Goal: Task Accomplishment & Management: Use online tool/utility

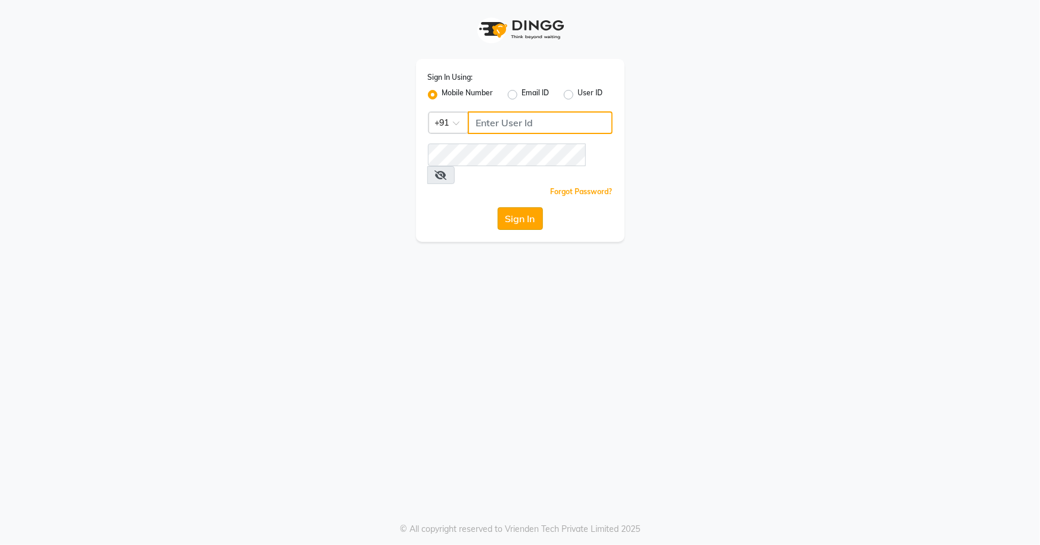
type input "7077442222"
click at [526, 207] on button "Sign In" at bounding box center [520, 218] width 45 height 23
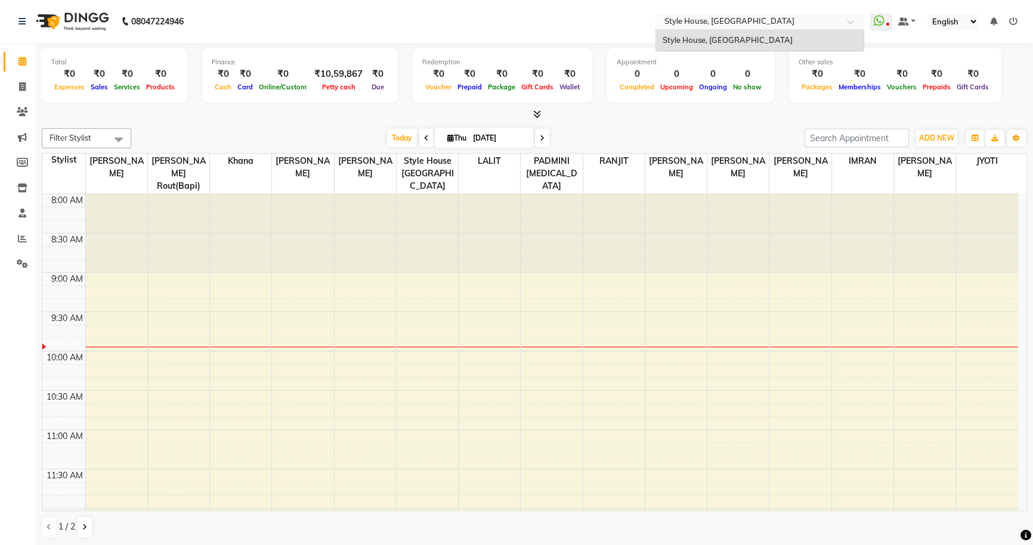
click at [851, 21] on span at bounding box center [854, 25] width 15 height 12
click at [884, 21] on icon at bounding box center [878, 21] width 11 height 12
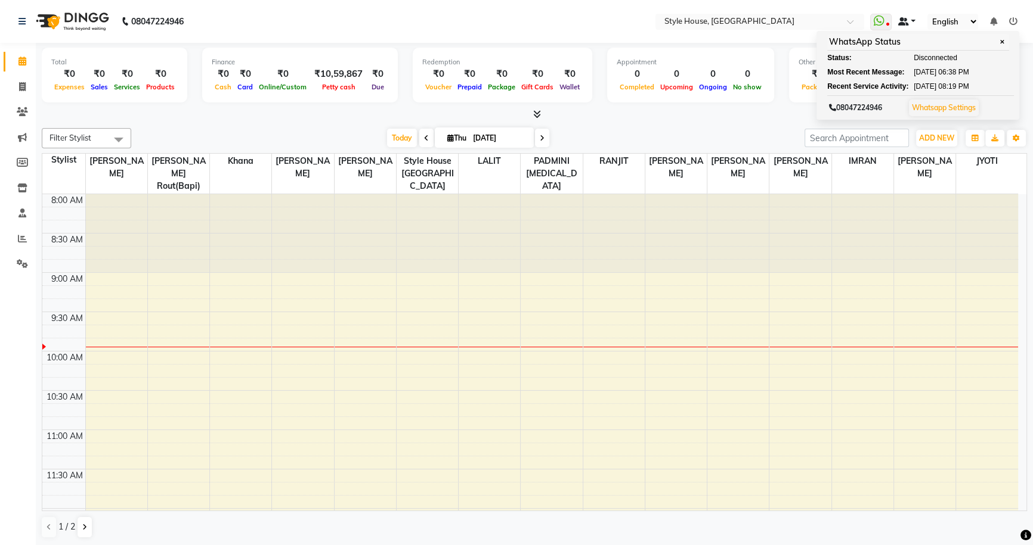
click at [914, 17] on link at bounding box center [906, 22] width 18 height 13
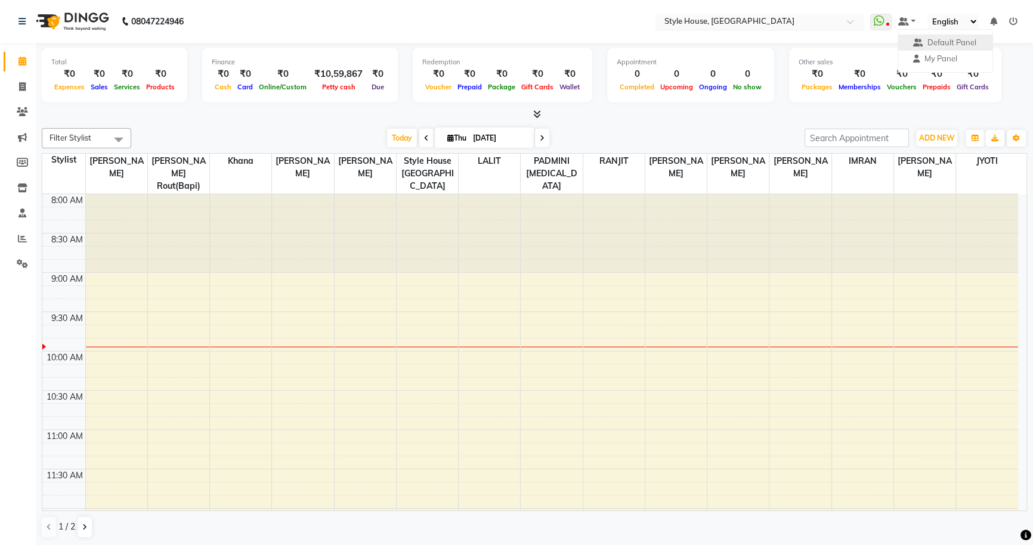
click at [824, 24] on input "text" at bounding box center [747, 23] width 173 height 12
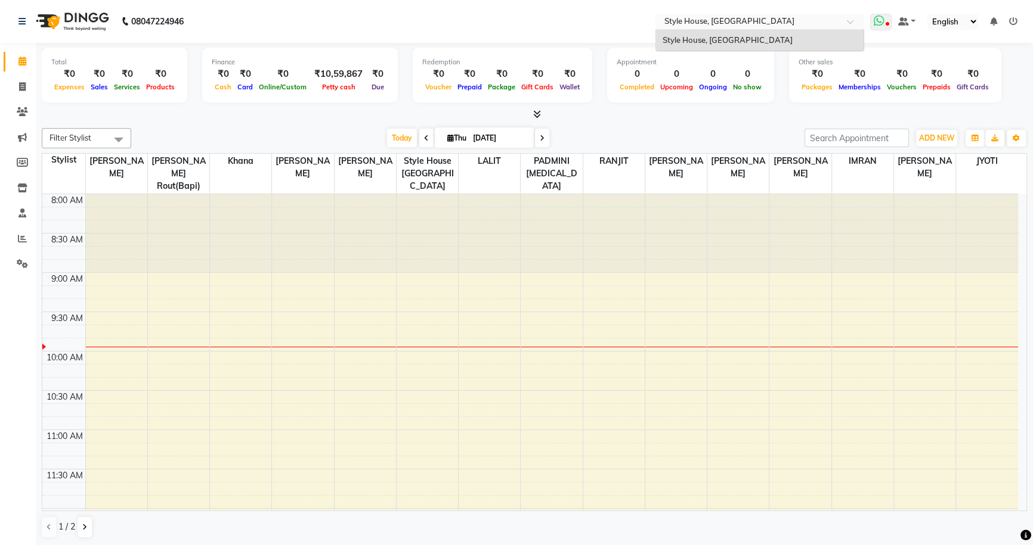
click at [878, 19] on icon at bounding box center [878, 21] width 11 height 12
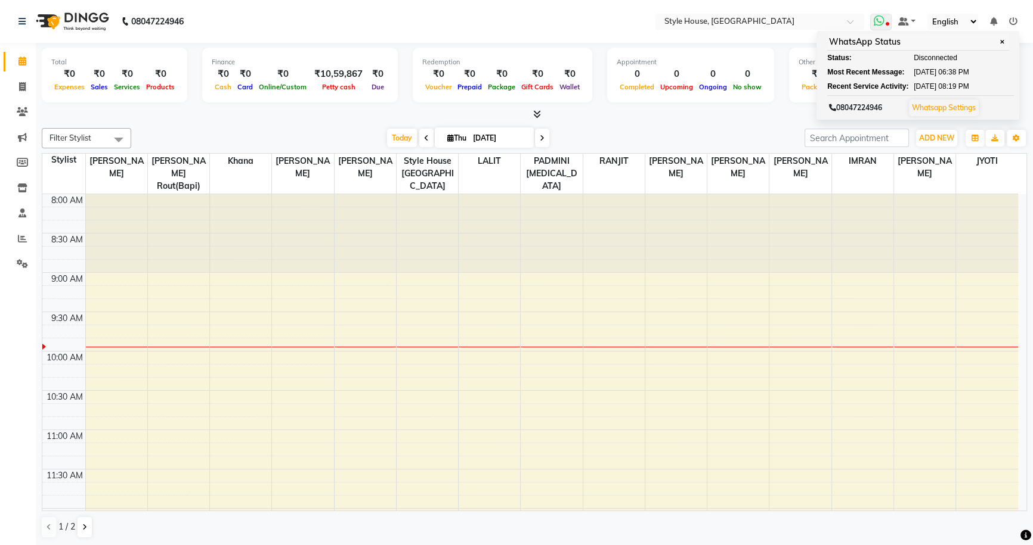
click at [975, 110] on link "Whatsapp Settings" at bounding box center [944, 107] width 64 height 9
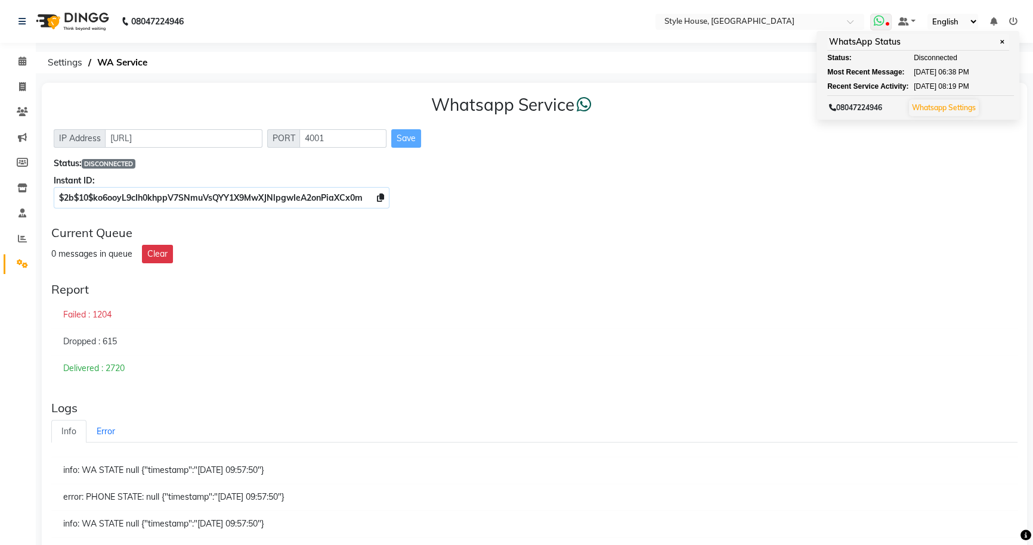
click at [891, 24] on span at bounding box center [880, 22] width 21 height 17
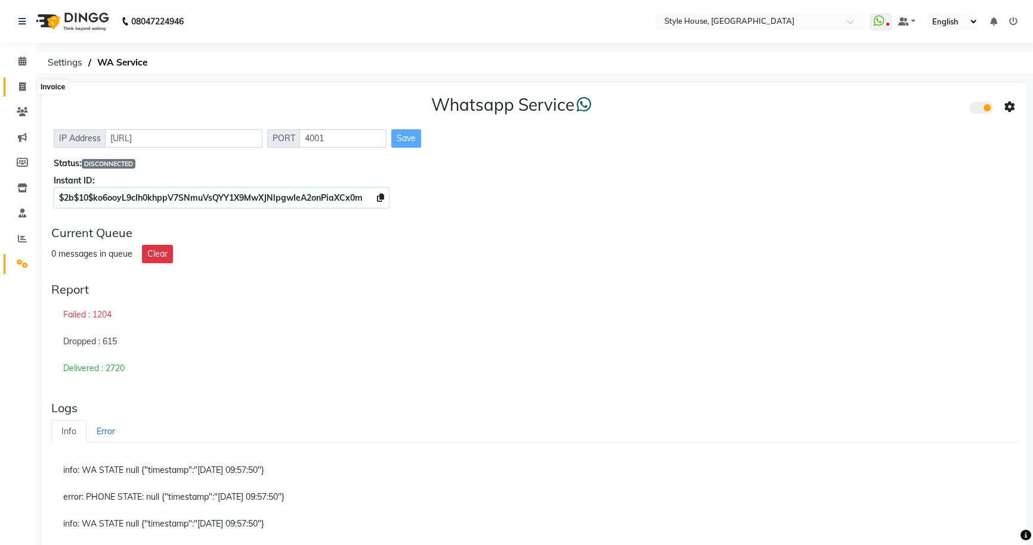
click at [20, 86] on icon at bounding box center [22, 86] width 7 height 9
select select "service"
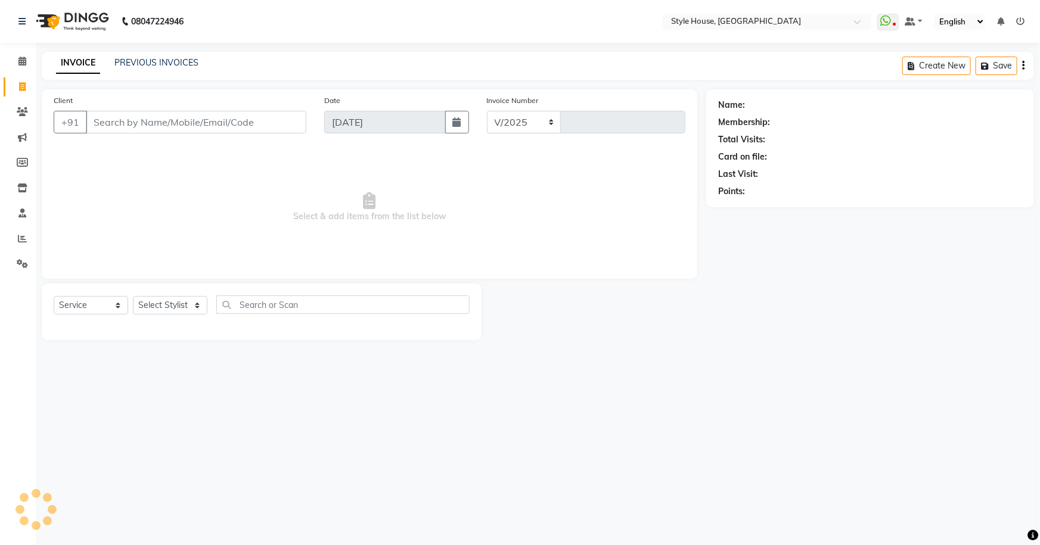
select select "4237"
type input "1846"
click at [138, 64] on link "PREVIOUS INVOICES" at bounding box center [156, 62] width 84 height 11
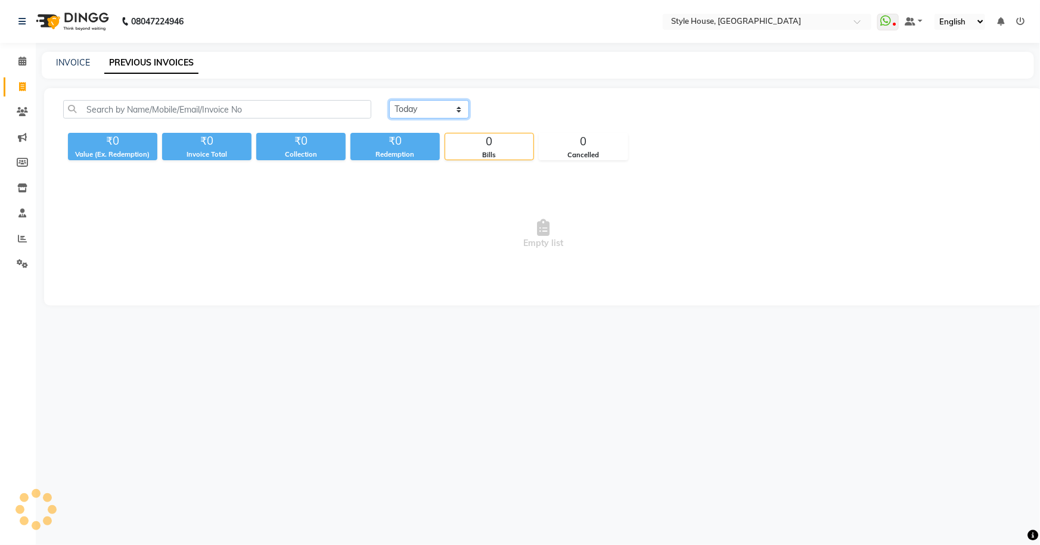
click at [402, 113] on select "[DATE] [DATE] Custom Range" at bounding box center [429, 109] width 80 height 18
click at [389, 100] on select "[DATE] [DATE] Custom Range" at bounding box center [429, 109] width 80 height 18
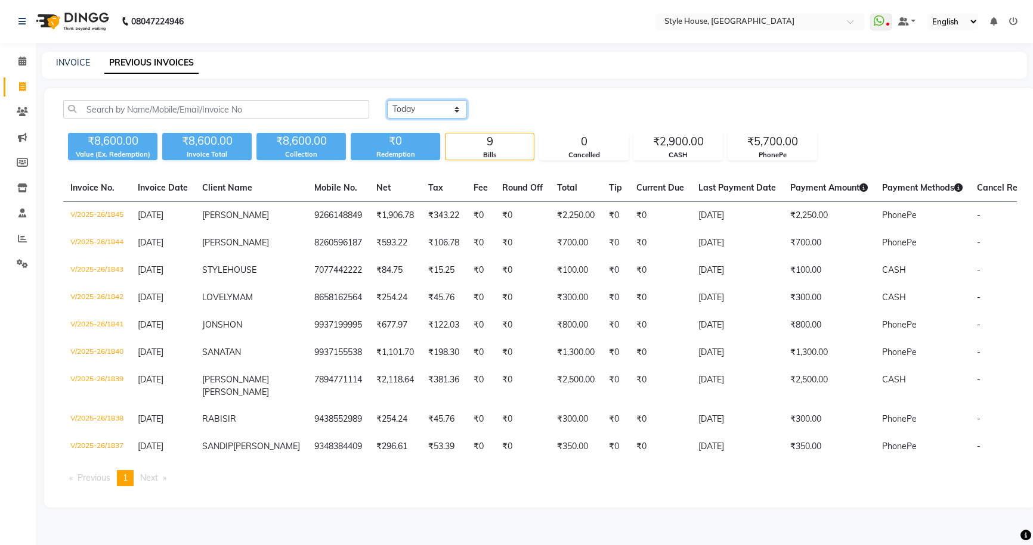
click at [417, 100] on select "[DATE] [DATE] Custom Range" at bounding box center [427, 109] width 80 height 18
select select "range"
click at [387, 100] on select "[DATE] [DATE] Custom Range" at bounding box center [427, 109] width 80 height 18
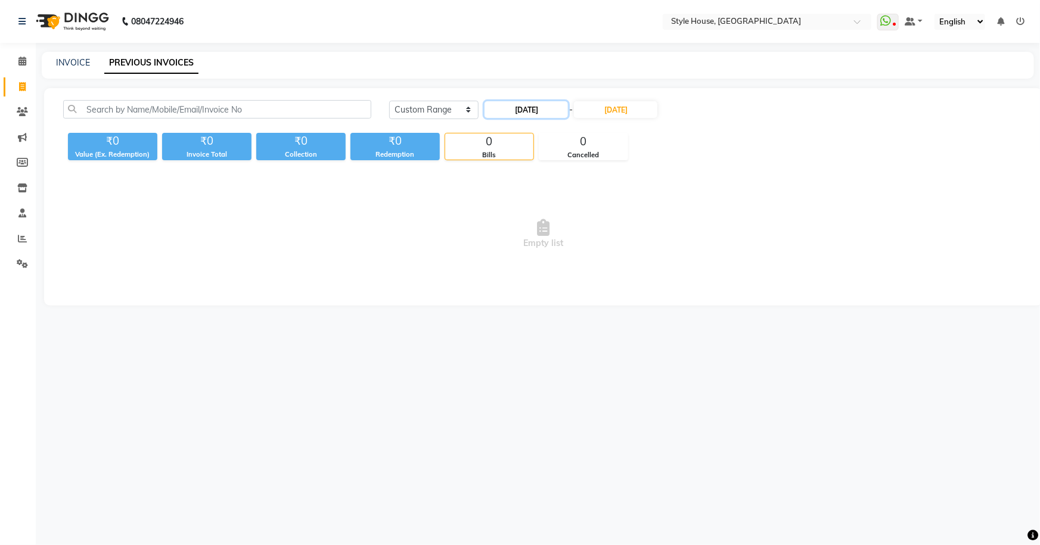
click at [521, 113] on input "[DATE]" at bounding box center [526, 109] width 83 height 17
select select "9"
select select "2025"
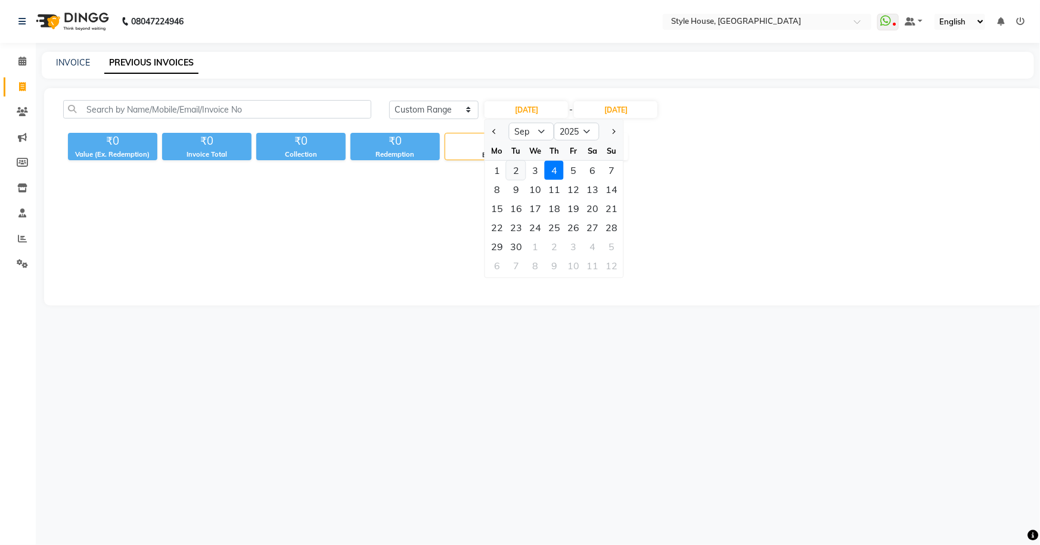
click at [522, 167] on div "2" at bounding box center [516, 170] width 19 height 19
type input "[DATE]"
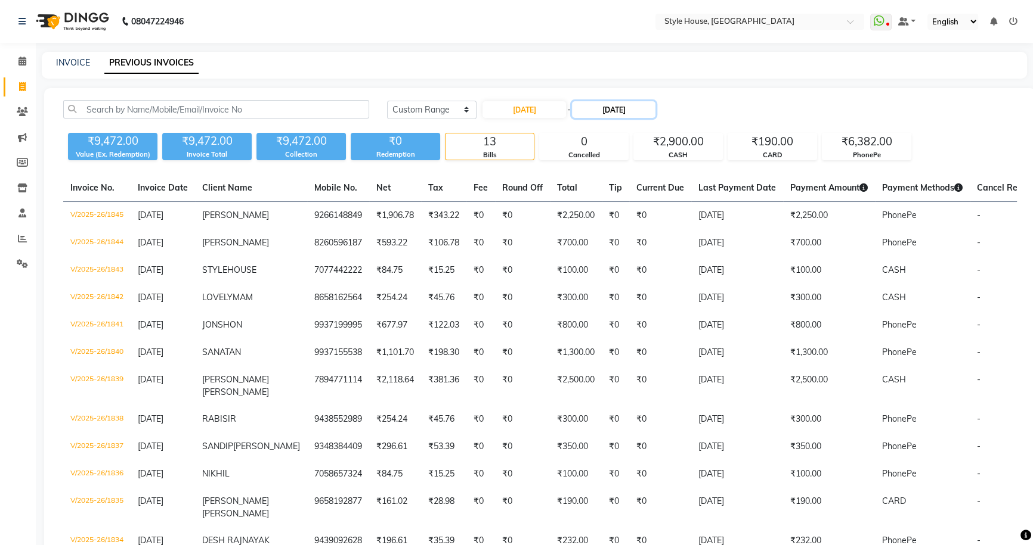
click at [612, 110] on input "[DATE]" at bounding box center [613, 109] width 83 height 17
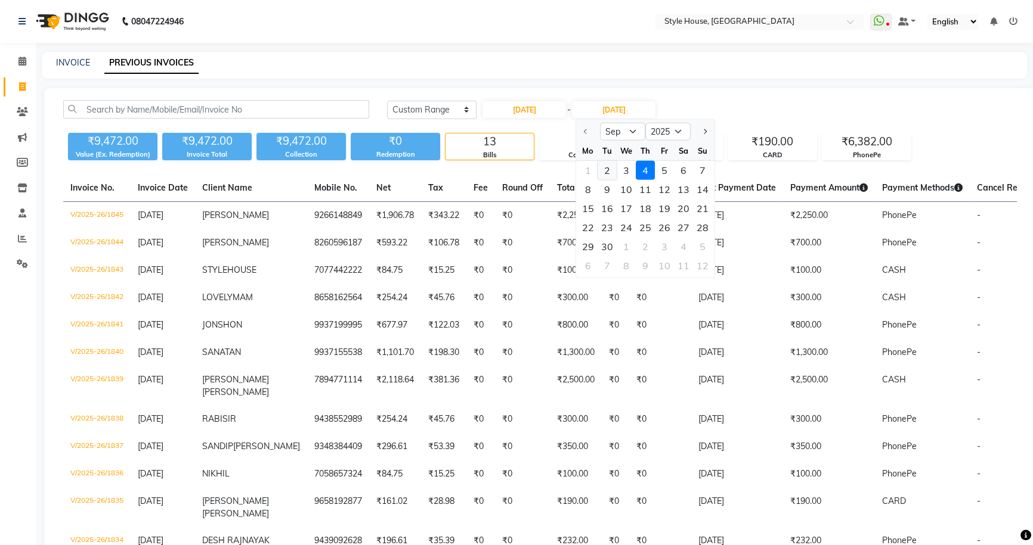
click at [606, 169] on div "2" at bounding box center [606, 170] width 19 height 19
type input "[DATE]"
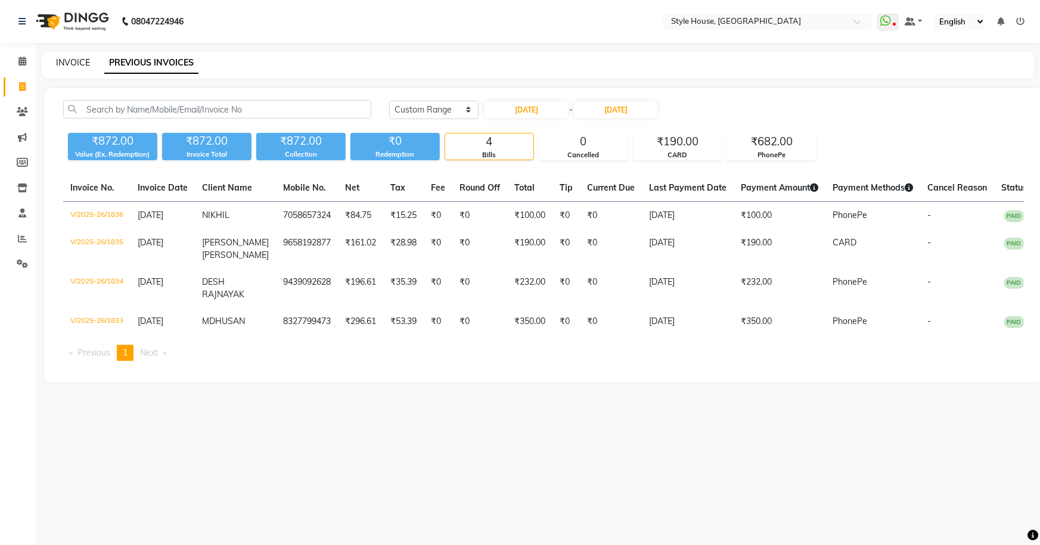
click at [70, 60] on link "INVOICE" at bounding box center [73, 62] width 34 height 11
select select "service"
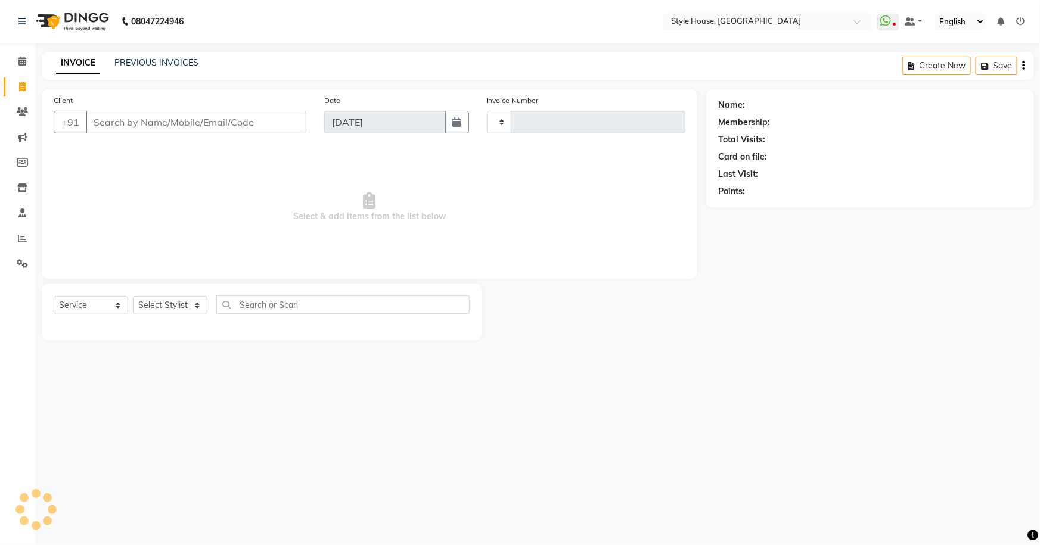
type input "1846"
select select "4237"
click at [151, 63] on link "PREVIOUS INVOICES" at bounding box center [156, 62] width 84 height 11
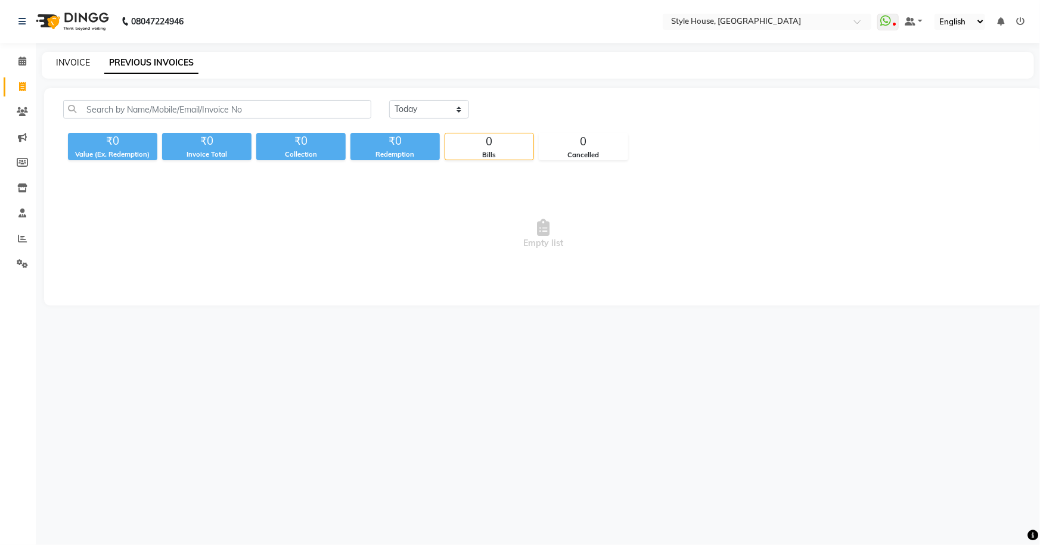
click at [80, 63] on link "INVOICE" at bounding box center [73, 62] width 34 height 11
select select "4237"
select select "service"
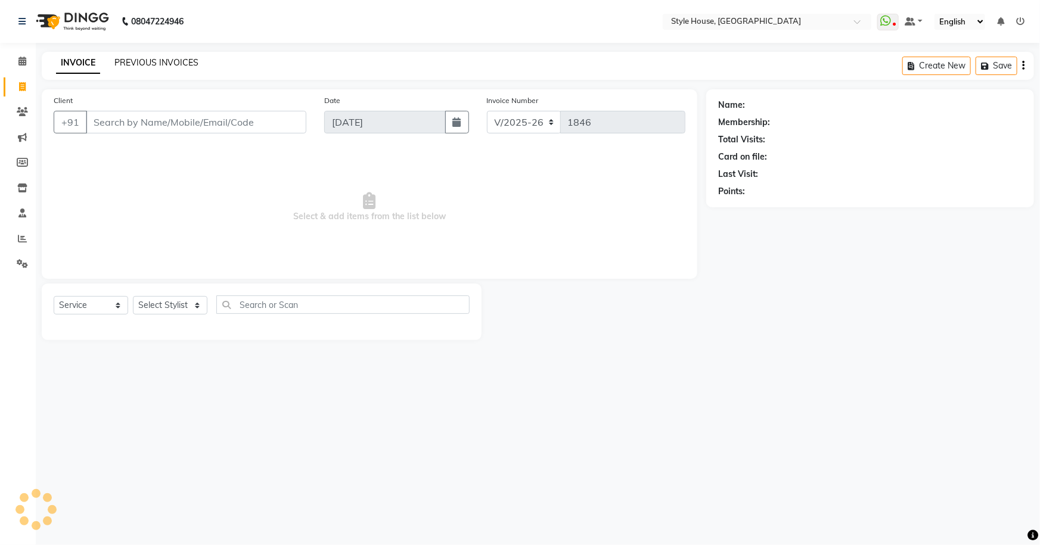
click at [123, 63] on link "PREVIOUS INVOICES" at bounding box center [156, 62] width 84 height 11
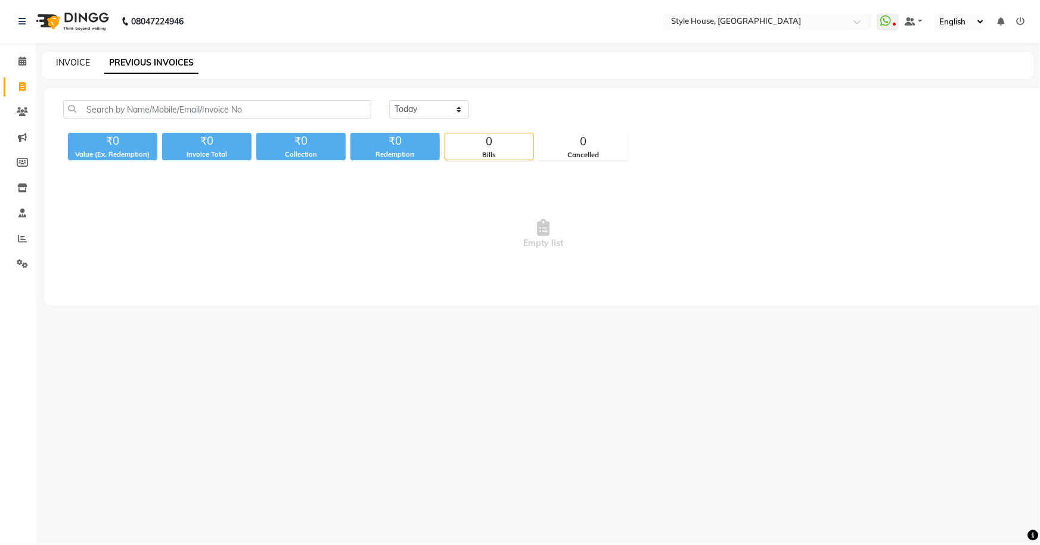
click at [78, 61] on link "INVOICE" at bounding box center [73, 62] width 34 height 11
select select "service"
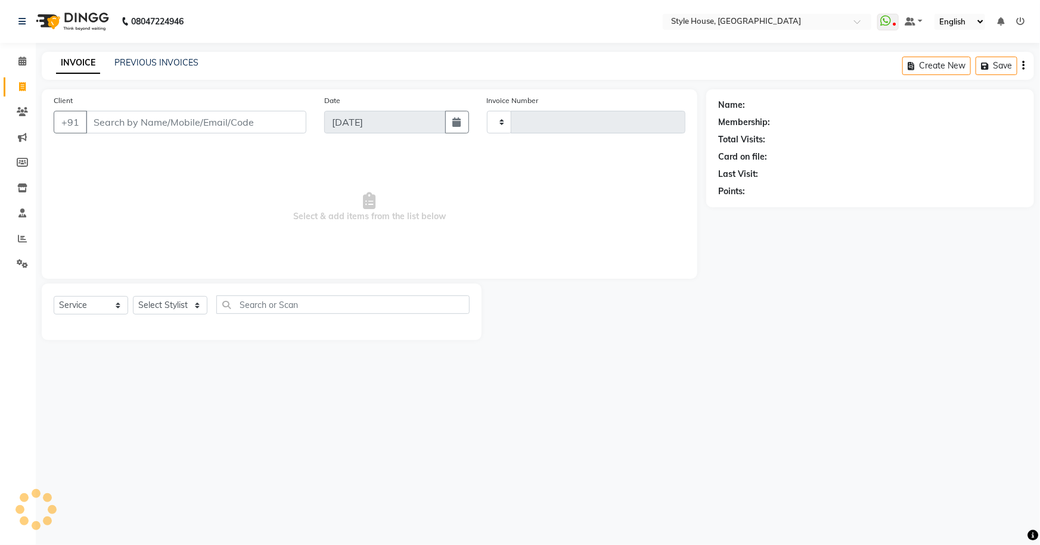
type input "1846"
select select "4237"
click at [122, 126] on input "Client" at bounding box center [196, 122] width 221 height 23
click at [631, 5] on nav "08047224946 Select Location × Style House, Jk Road WhatsApp Status ✕ Status: Di…" at bounding box center [520, 21] width 1040 height 43
